Goal: Task Accomplishment & Management: Use online tool/utility

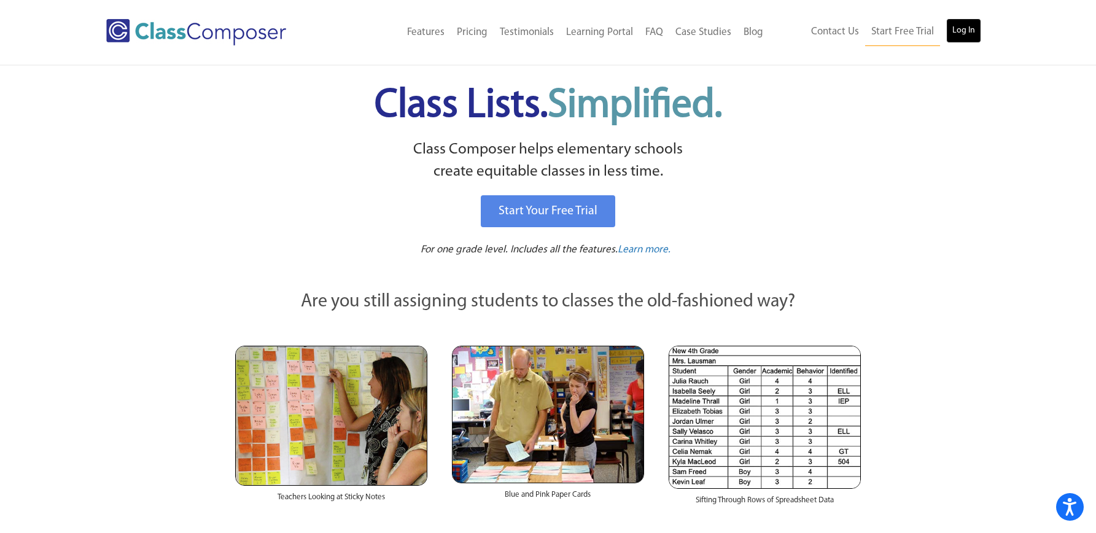
click at [967, 24] on link "Log In" at bounding box center [963, 30] width 35 height 25
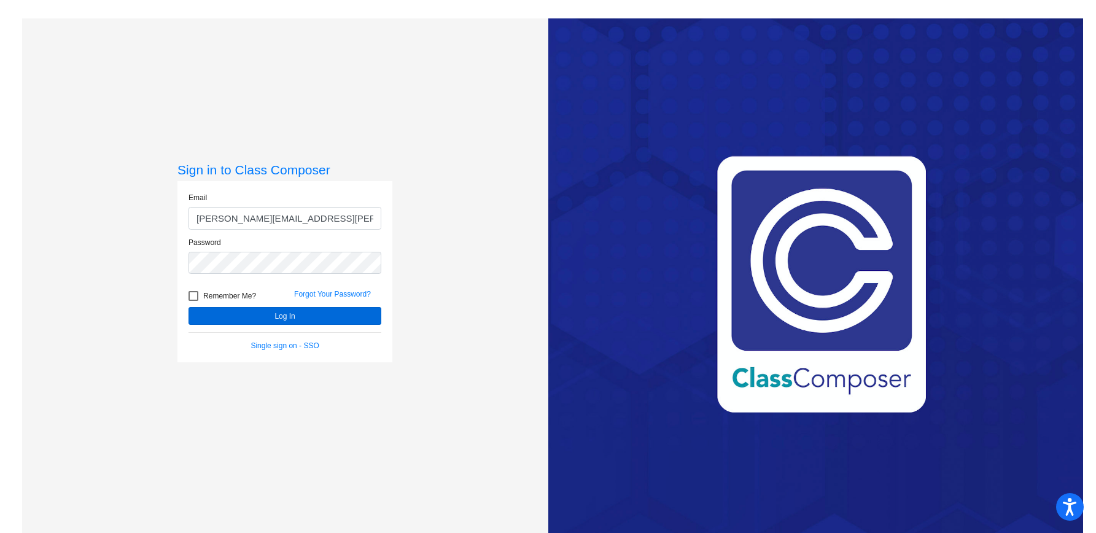
type input "jenny.ortiz@cityschools.net"
click at [260, 313] on button "Log In" at bounding box center [284, 316] width 193 height 18
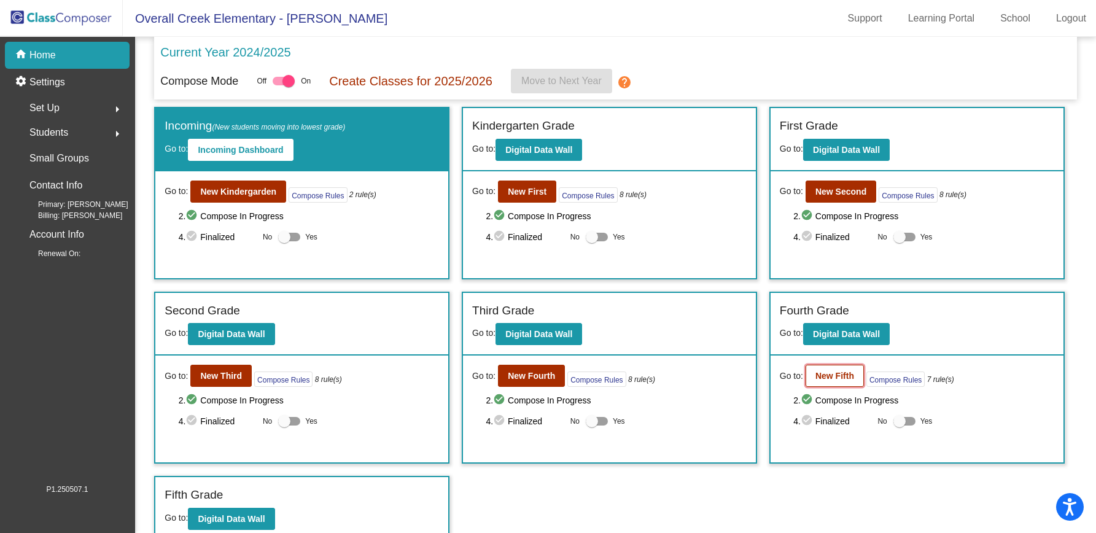
click at [837, 374] on b "New Fifth" at bounding box center [834, 376] width 39 height 10
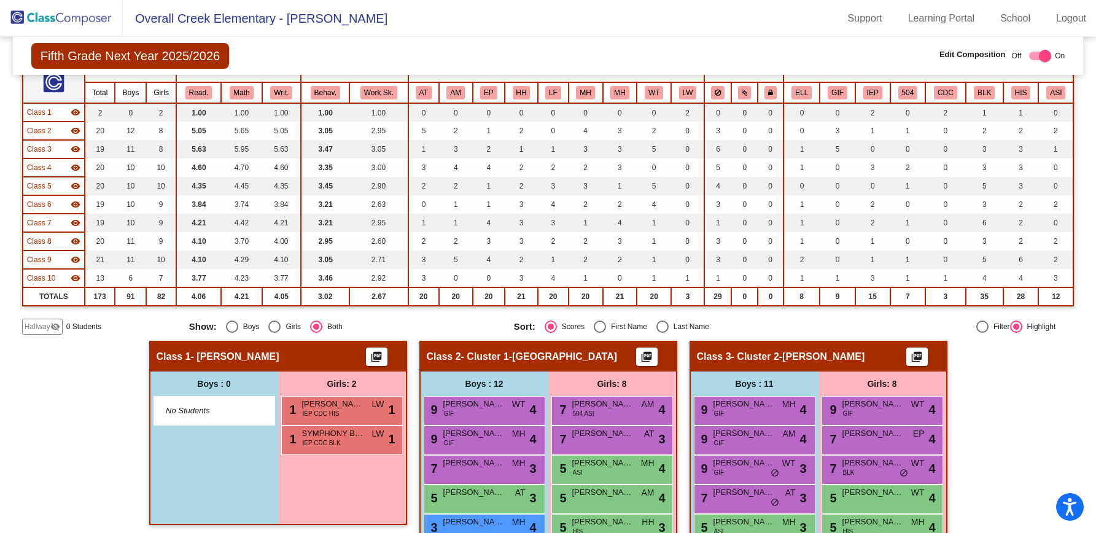
scroll to position [114, 0]
